Goal: Task Accomplishment & Management: Use online tool/utility

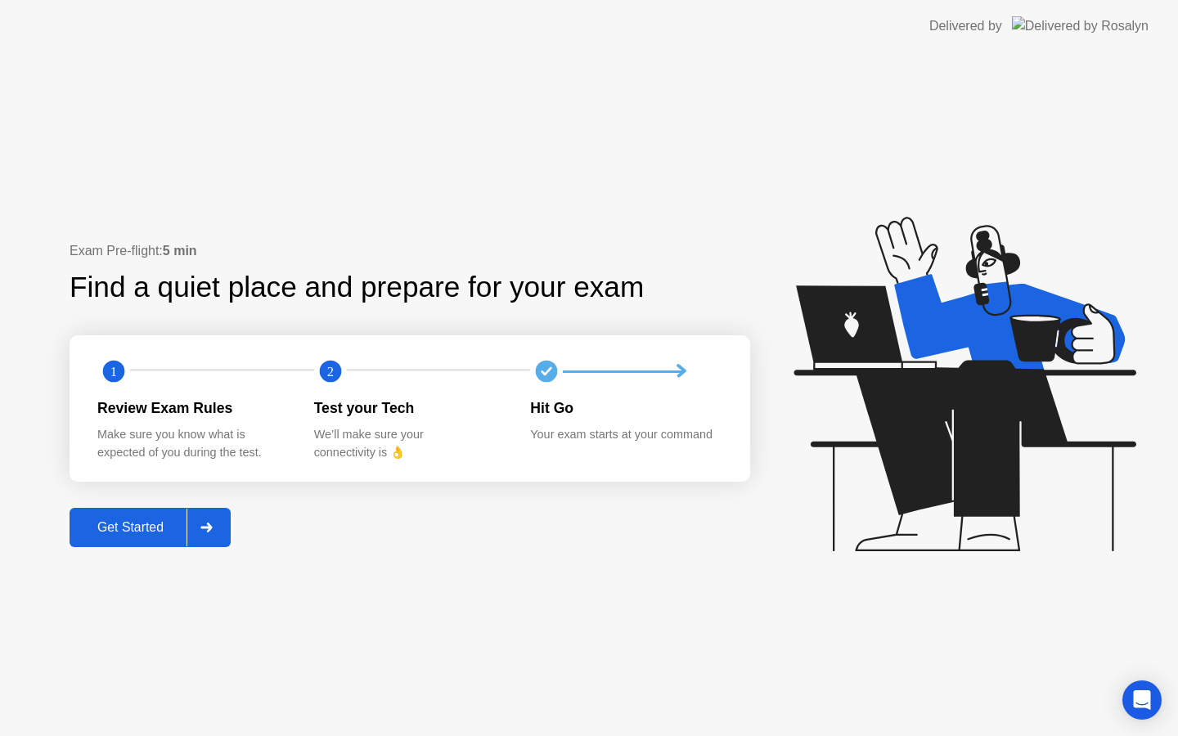
click at [155, 522] on div "Get Started" at bounding box center [130, 527] width 112 height 15
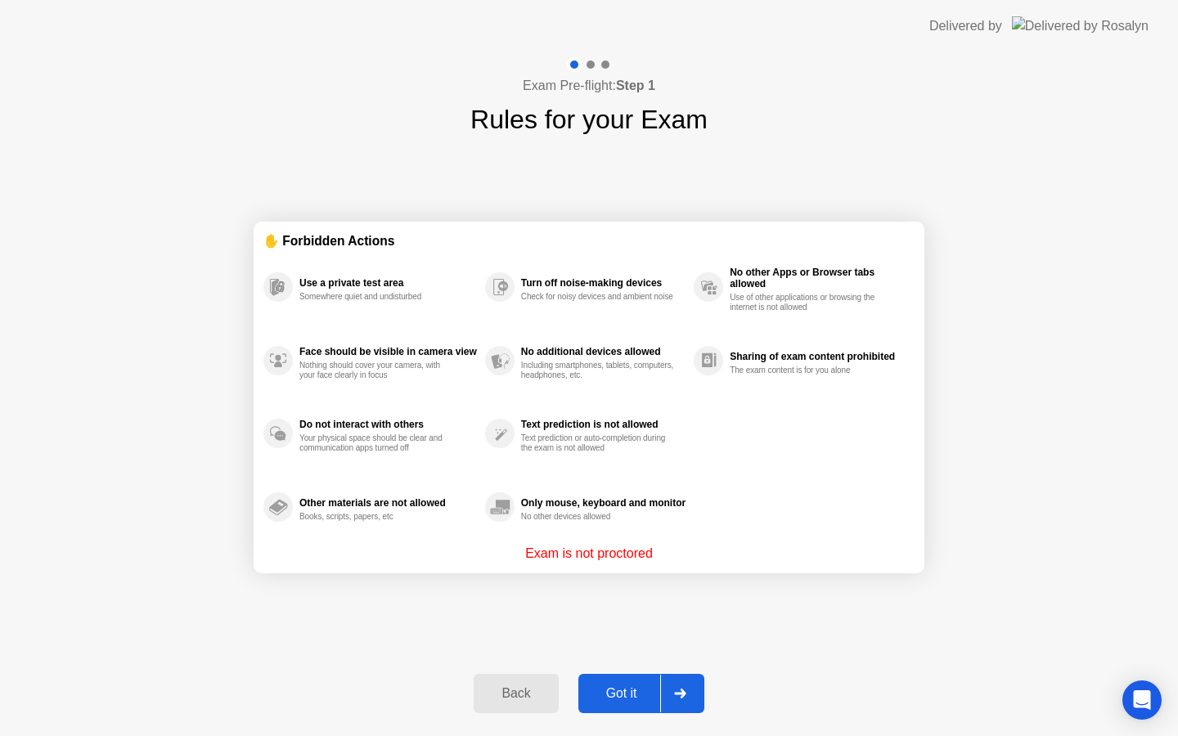
click at [632, 689] on div "Got it" at bounding box center [621, 693] width 77 height 15
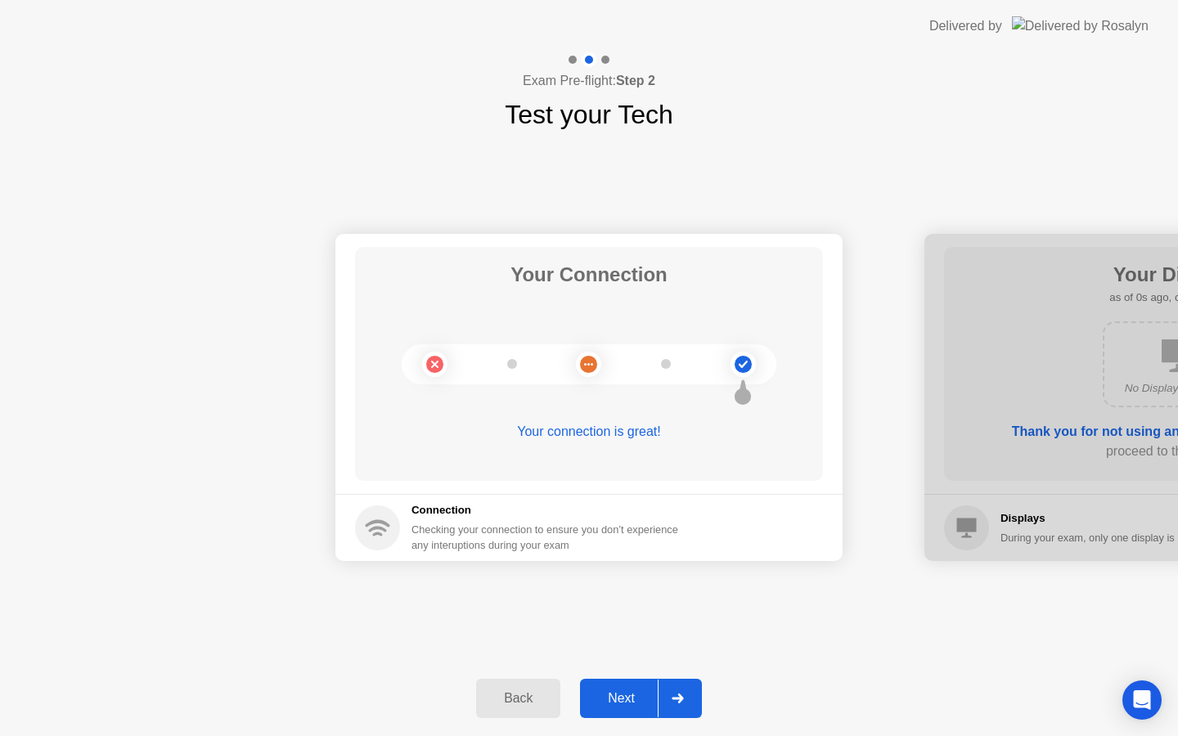
click at [633, 693] on div "Next" at bounding box center [621, 698] width 73 height 15
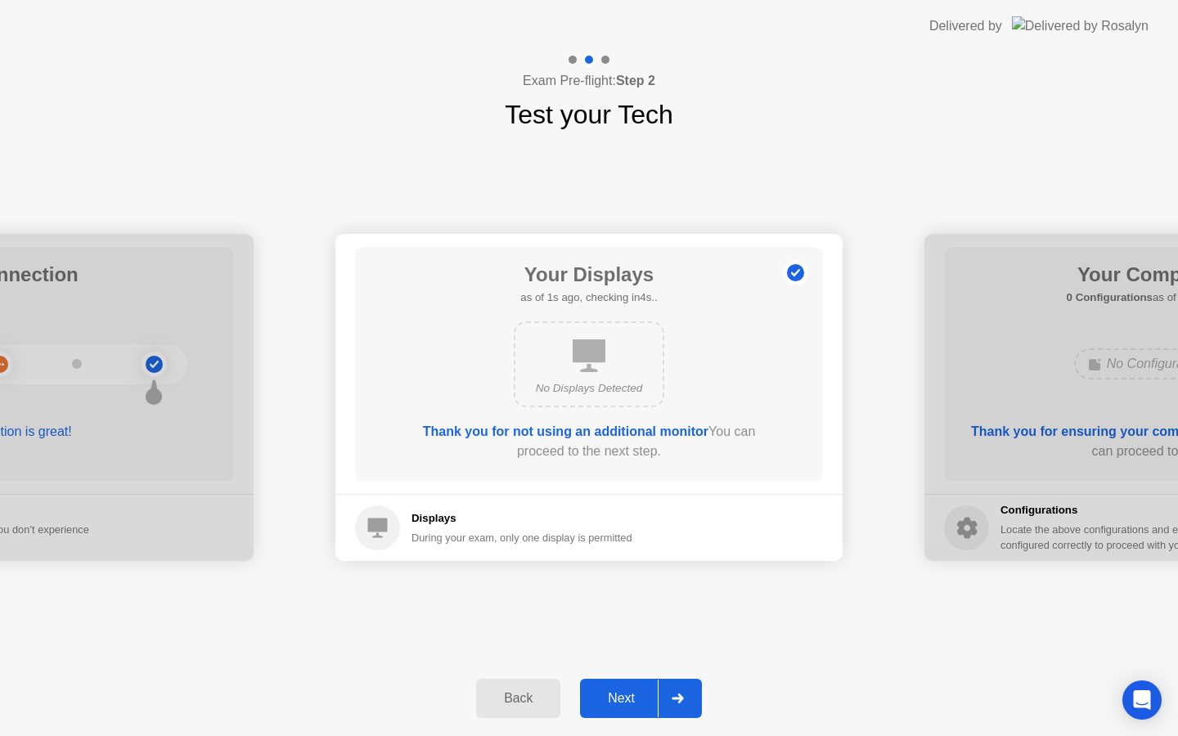
click at [633, 695] on div "Next" at bounding box center [621, 698] width 73 height 15
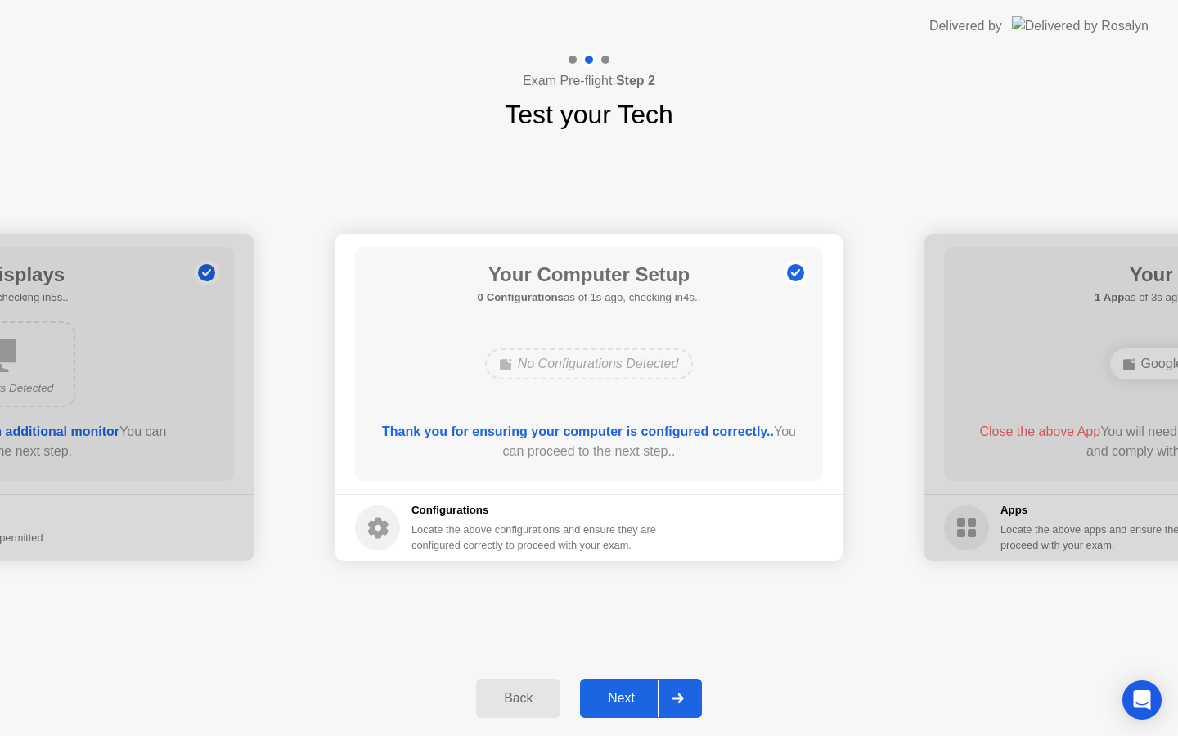
click at [633, 696] on div "Next" at bounding box center [621, 698] width 73 height 15
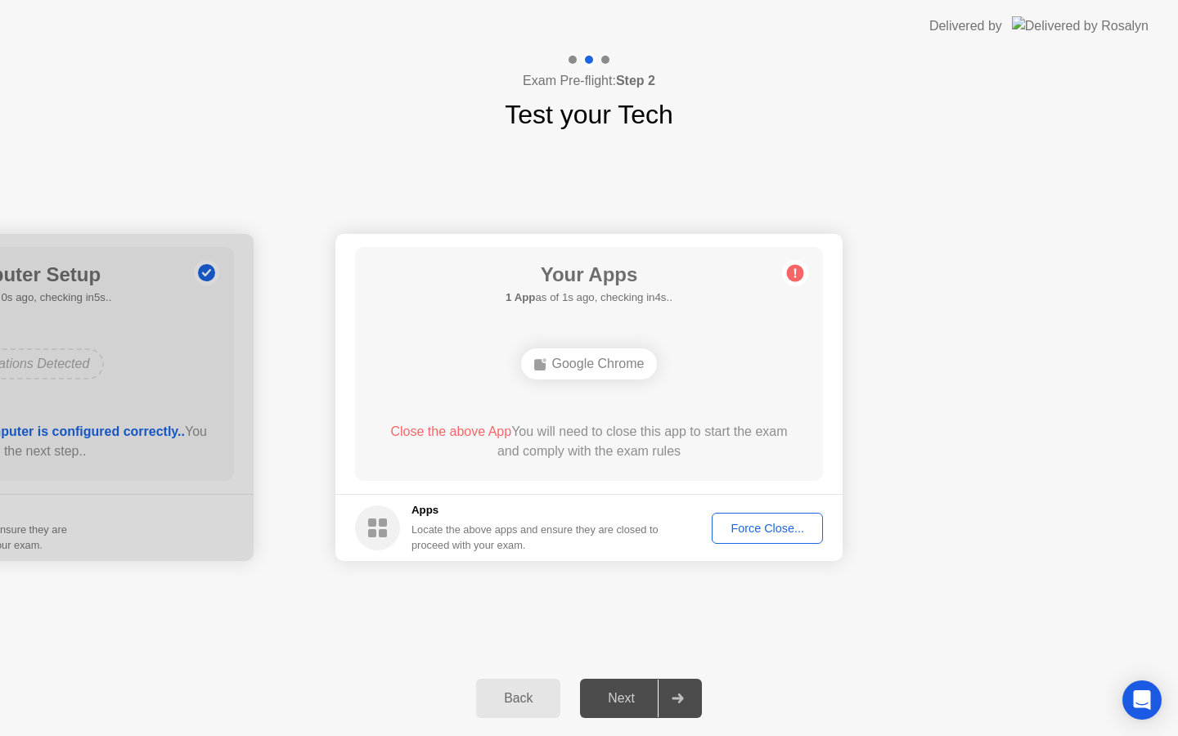
click at [771, 527] on div "Force Close..." at bounding box center [767, 528] width 100 height 13
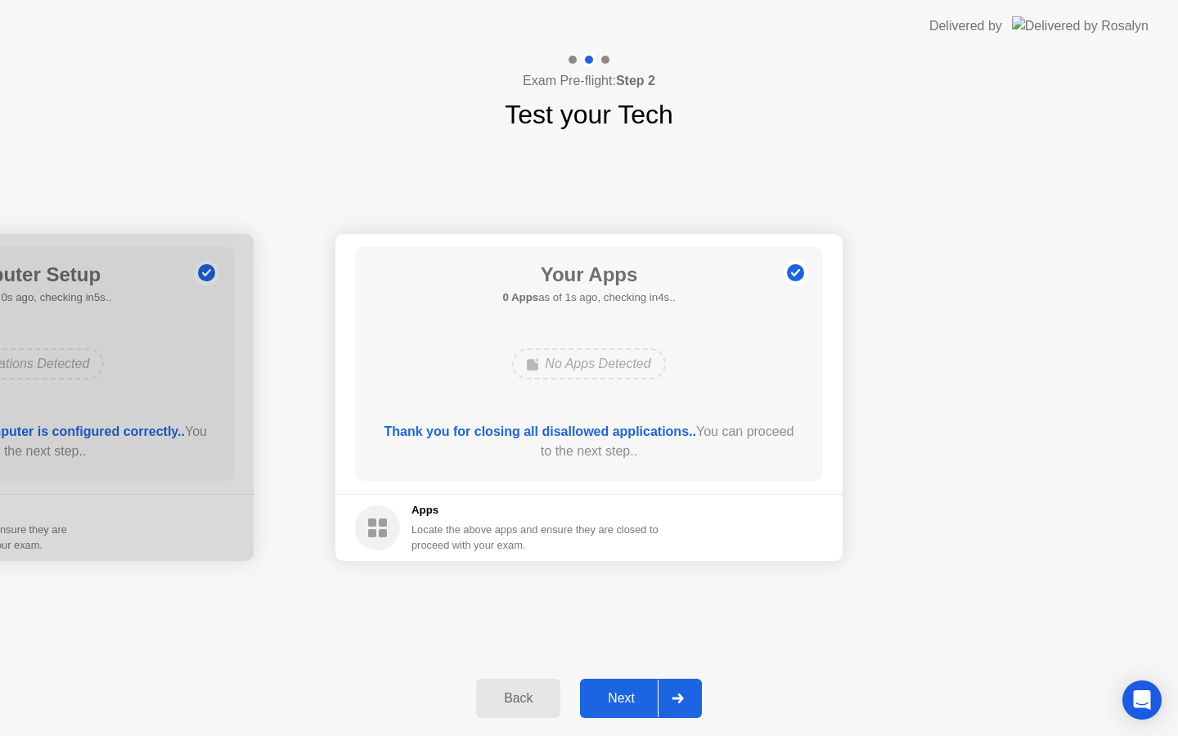
click at [618, 699] on div "Next" at bounding box center [621, 698] width 73 height 15
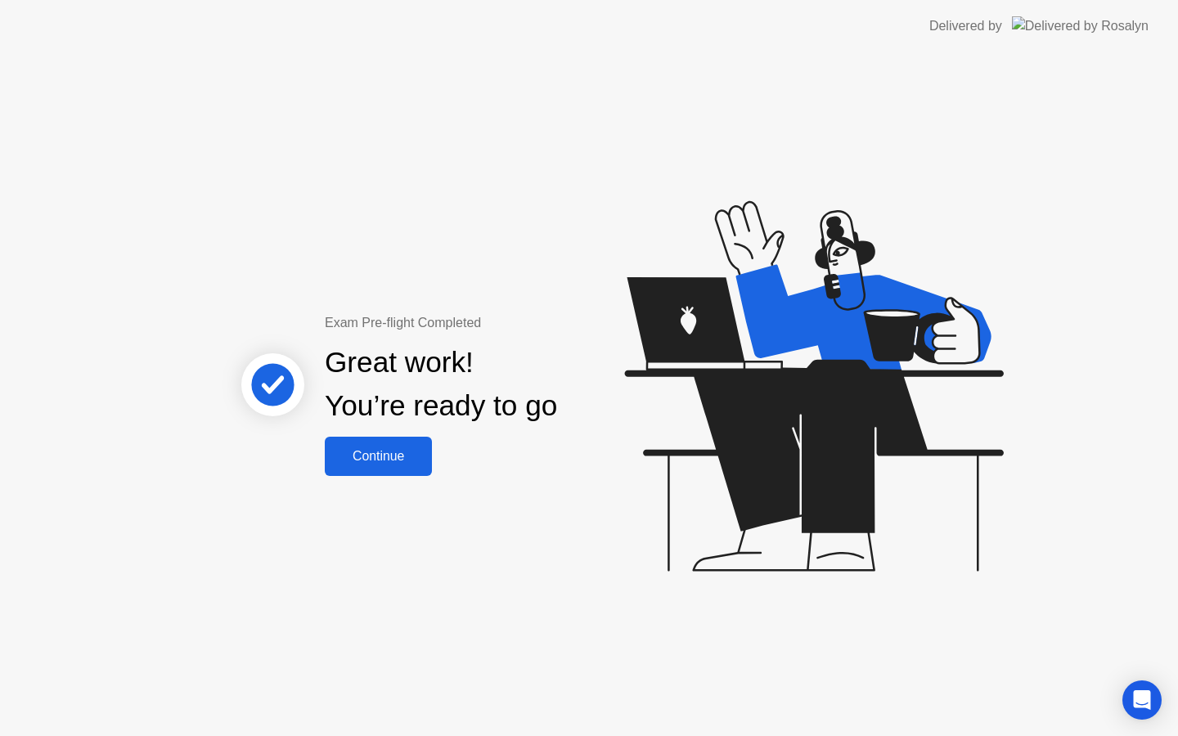
click at [398, 463] on div "Continue" at bounding box center [378, 456] width 97 height 15
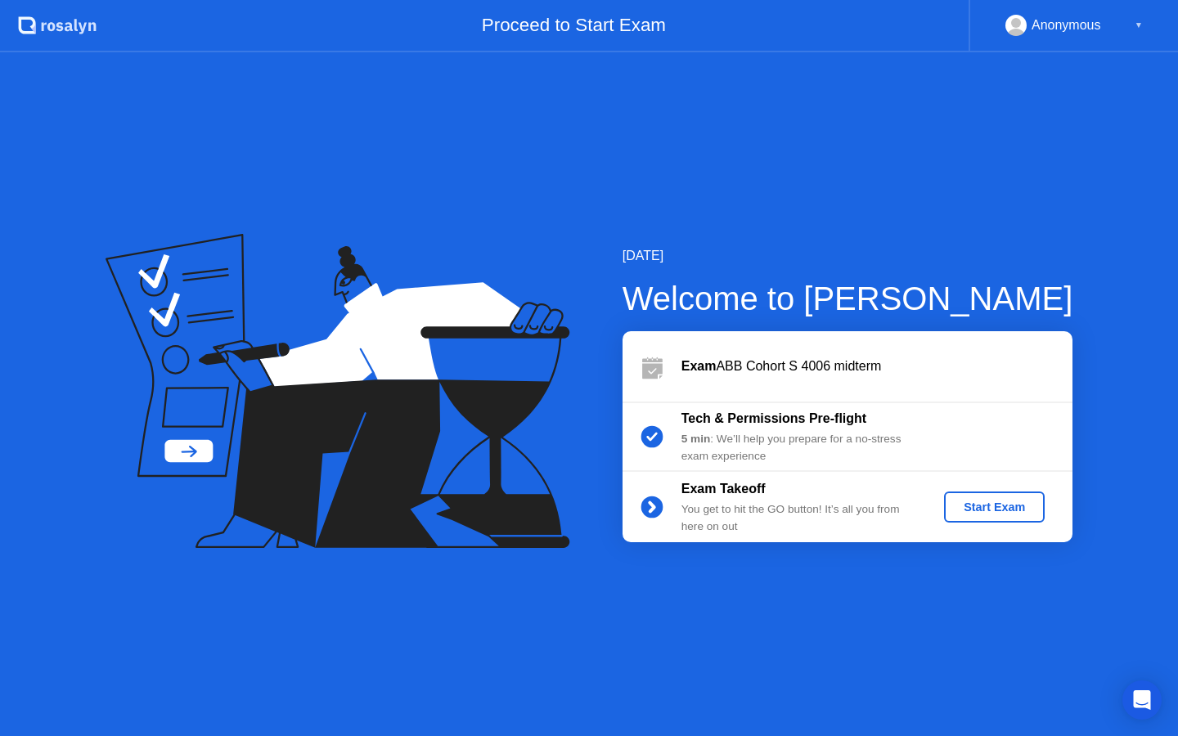
click at [980, 507] on div "Start Exam" at bounding box center [995, 507] width 88 height 13
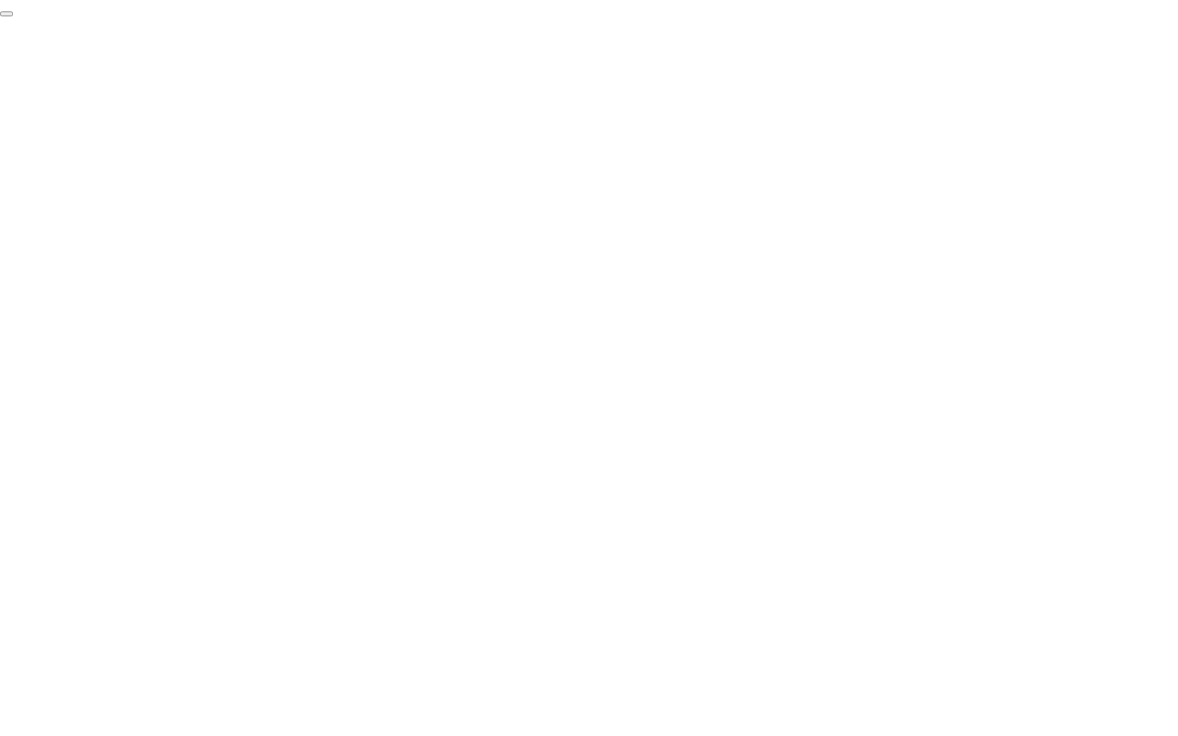
click div "End Proctoring Session"
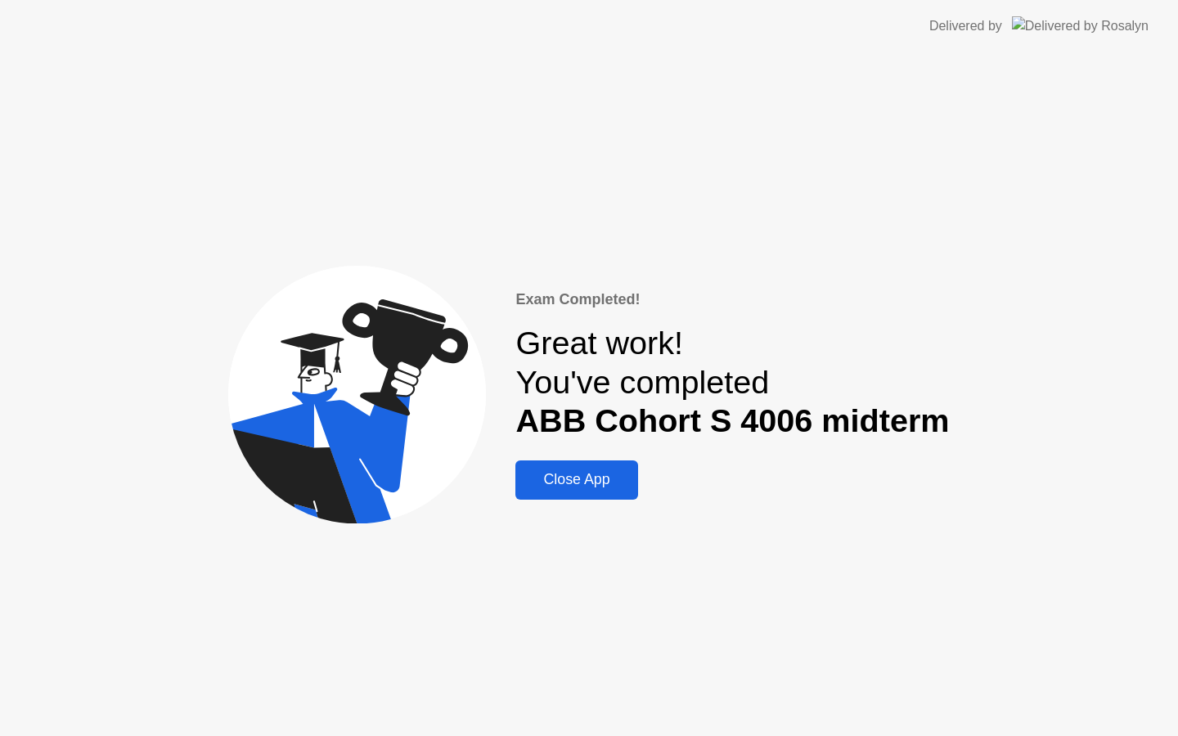
click at [614, 472] on div "Close App" at bounding box center [576, 479] width 112 height 17
